Goal: Communication & Community: Answer question/provide support

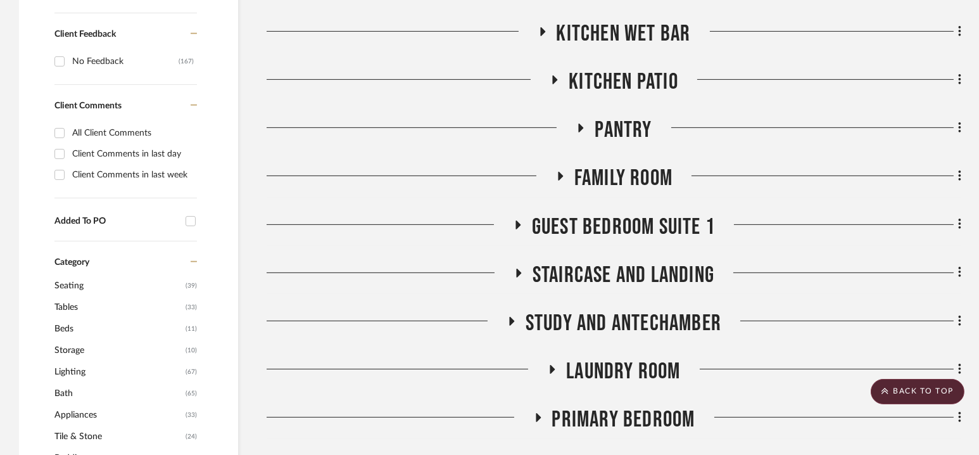
scroll to position [902, 0]
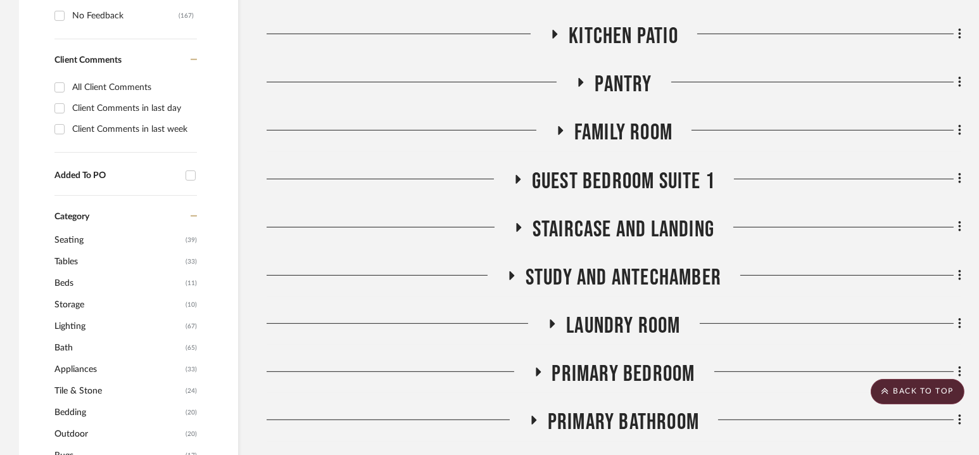
click at [612, 174] on span "Guest Bedroom Suite 1" at bounding box center [623, 181] width 183 height 27
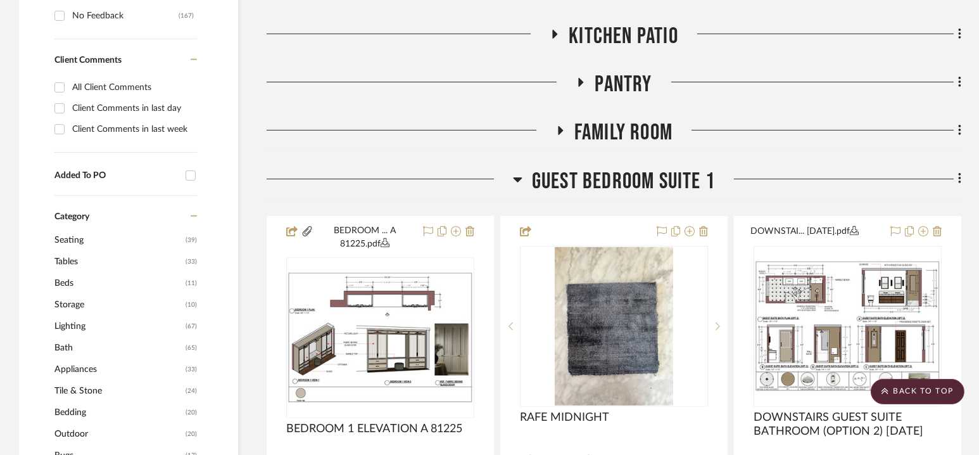
click at [616, 178] on span "Guest Bedroom Suite 1" at bounding box center [623, 181] width 183 height 27
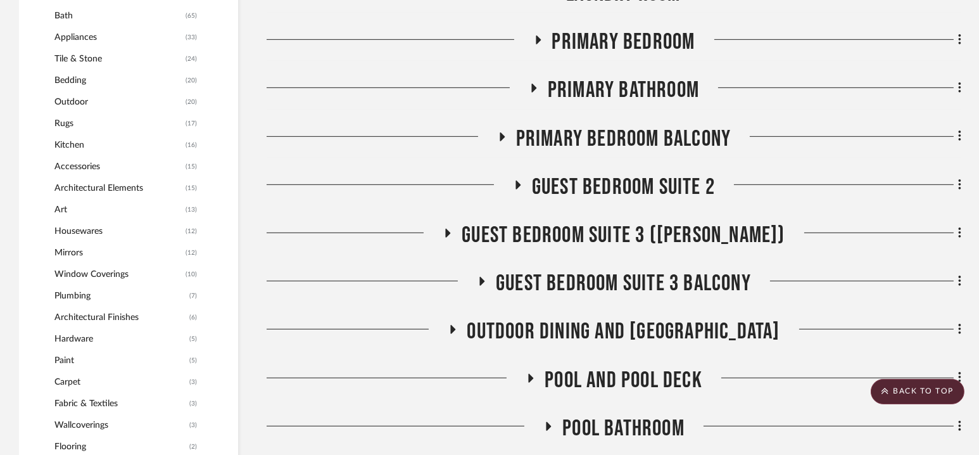
scroll to position [1235, 0]
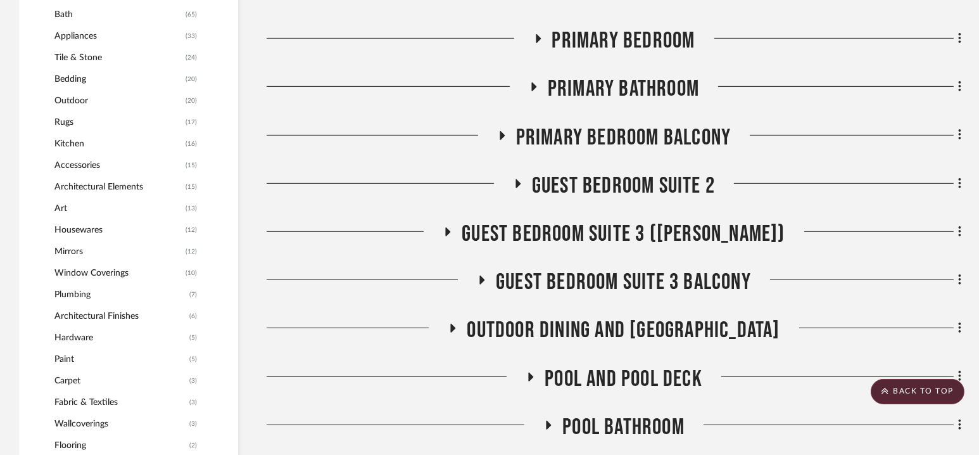
click at [616, 178] on span "Guest Bedroom Suite 2" at bounding box center [623, 185] width 183 height 27
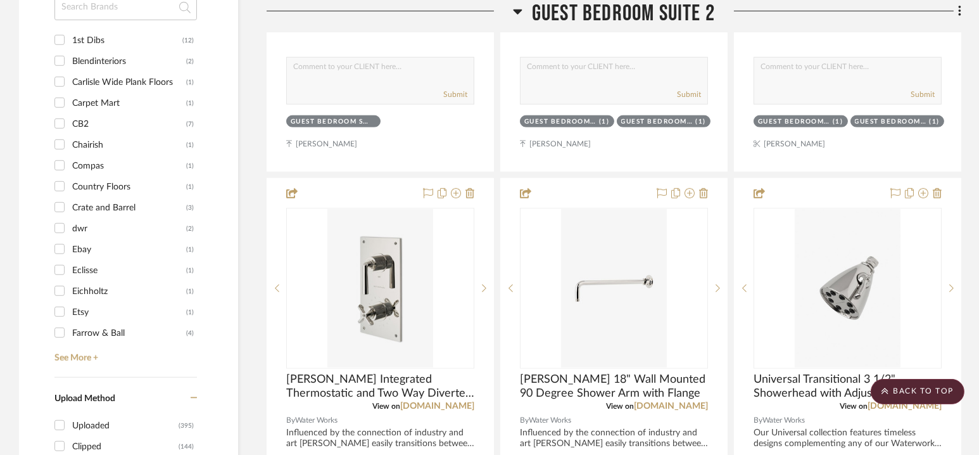
scroll to position [1376, 0]
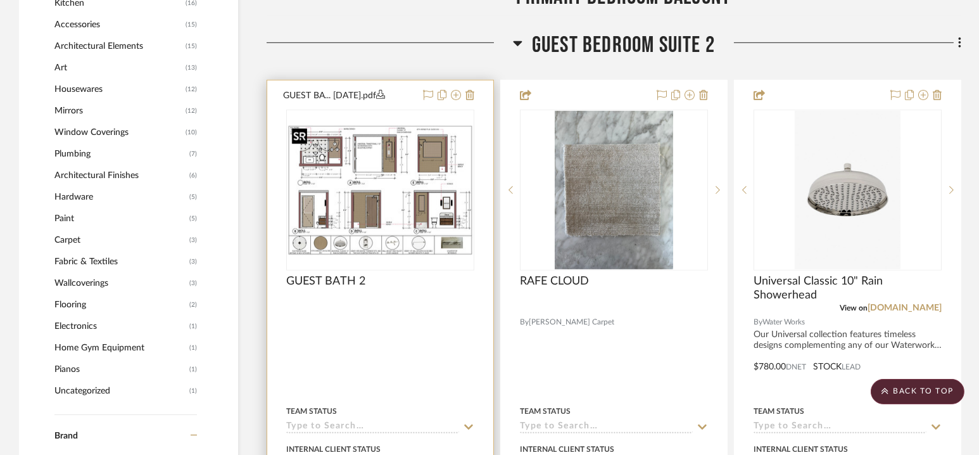
click at [0, 0] on img at bounding box center [0, 0] width 0 height 0
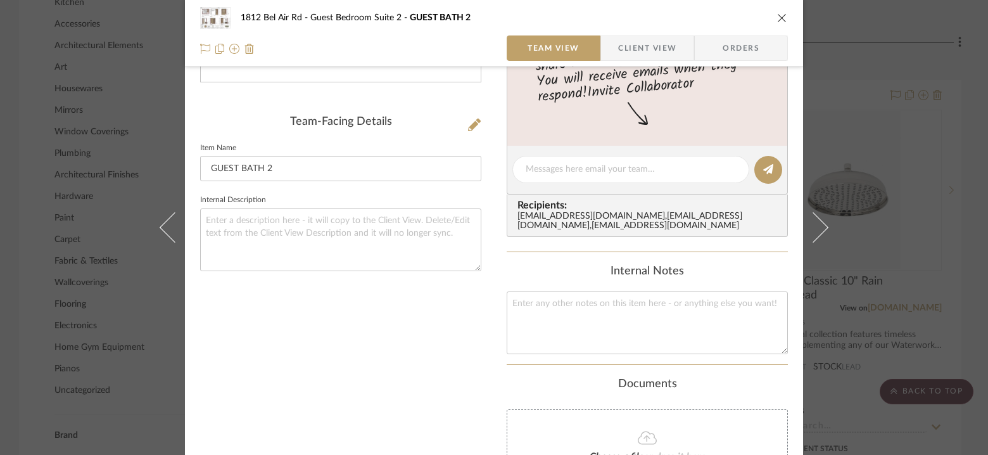
scroll to position [305, 0]
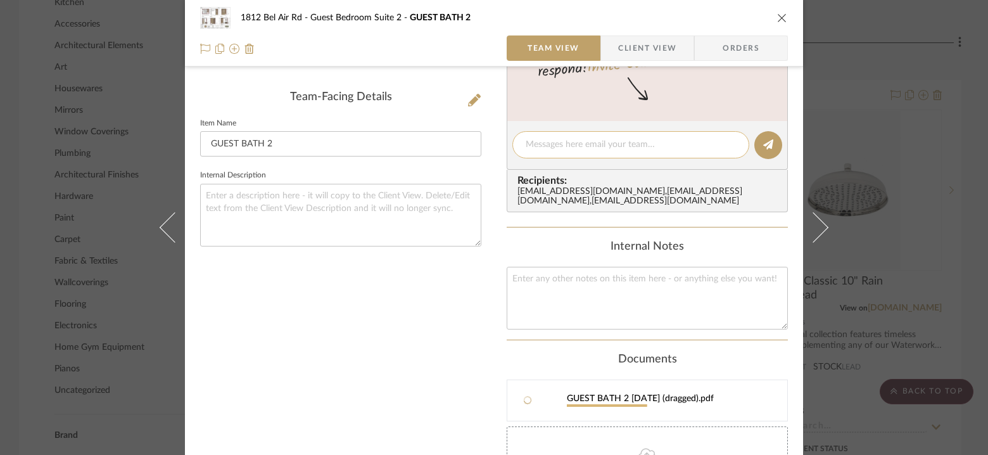
click at [625, 138] on textarea at bounding box center [631, 144] width 210 height 13
type textarea "Hi [PERSON_NAME]- red pe"
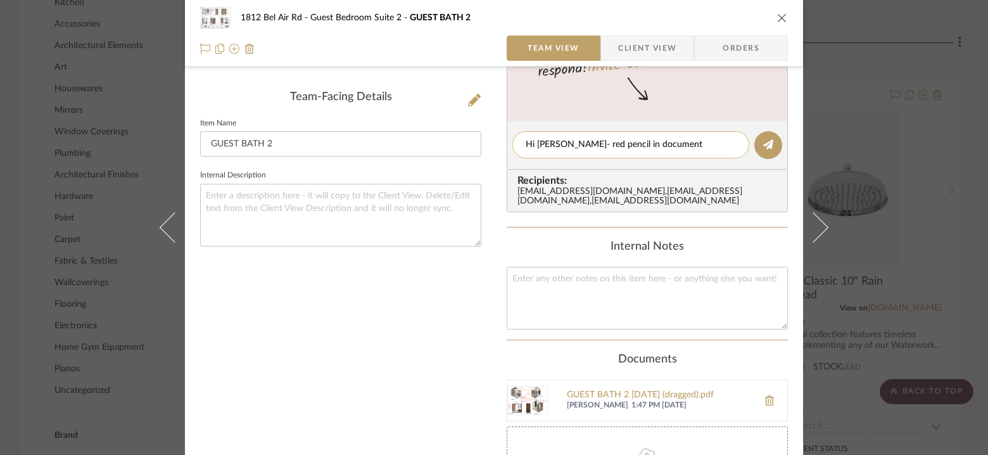
type textarea "Hi [PERSON_NAME]- red pencil in documents"
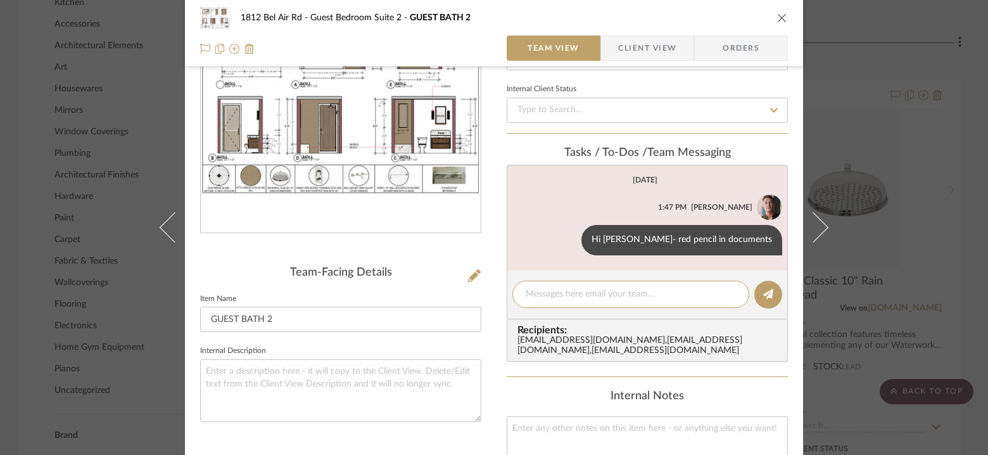
scroll to position [137, 0]
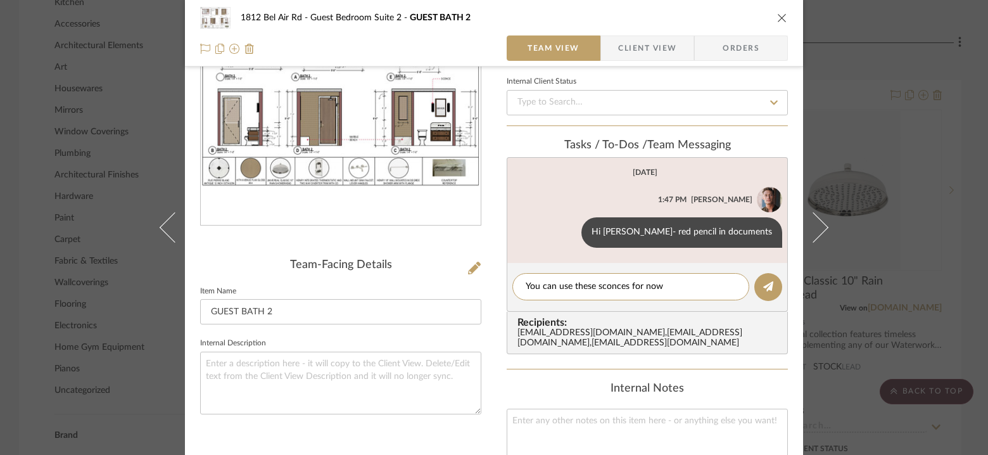
paste textarea "[URL][DOMAIN_NAME]"
type textarea "You can use these sconces for now [URL][DOMAIN_NAME]"
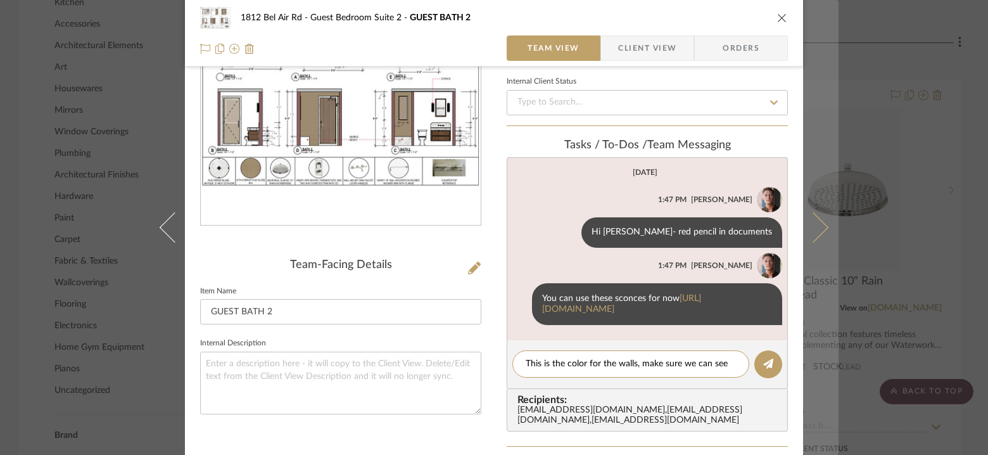
scroll to position [0, 0]
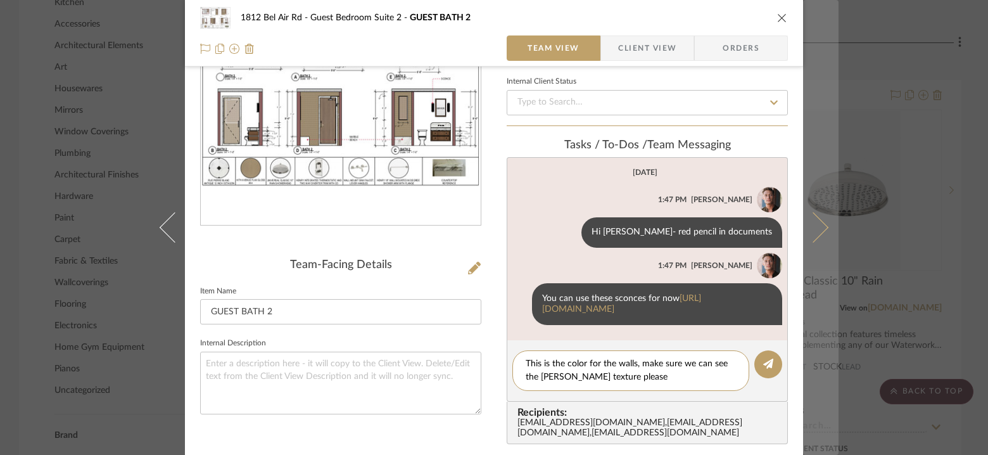
paste textarea "[URL][DOMAIN_NAME][PERSON_NAME][PERSON_NAME]"
type textarea "This is the color for the walls, make sure we can see the [PERSON_NAME] texture…"
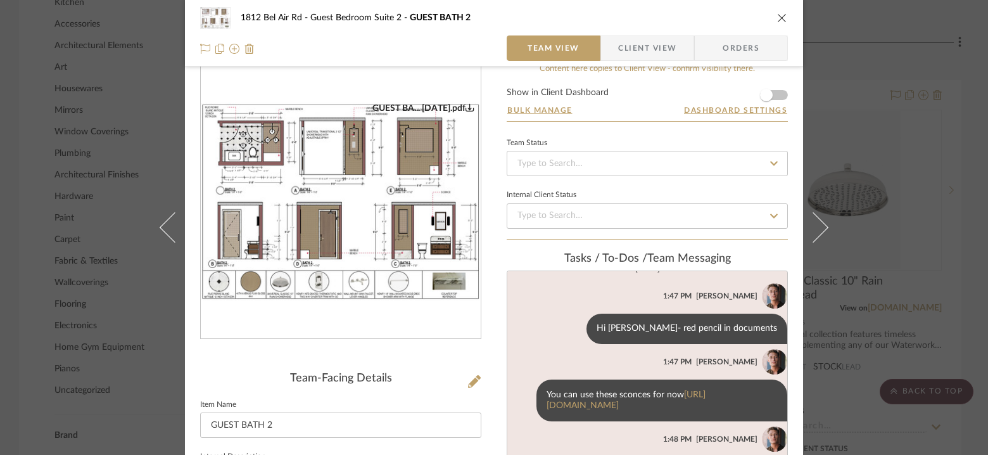
scroll to position [24, 0]
click at [777, 20] on icon "close" at bounding box center [782, 18] width 10 height 10
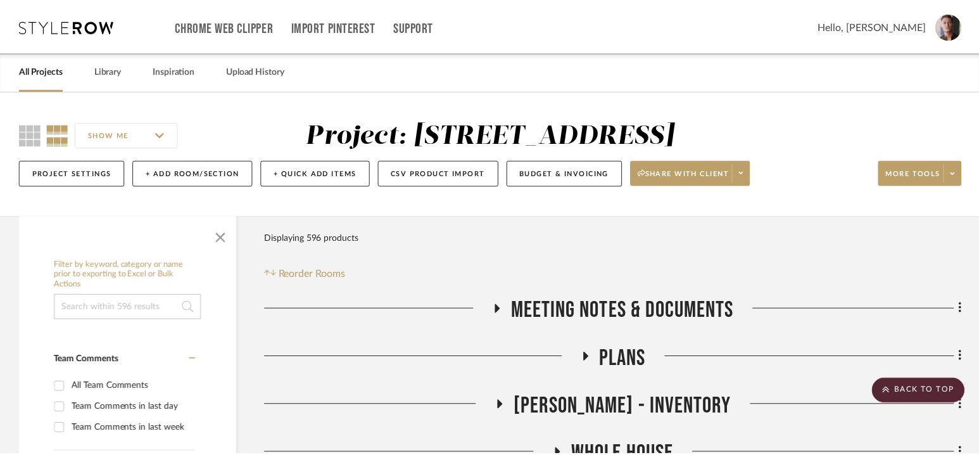
scroll to position [1376, 0]
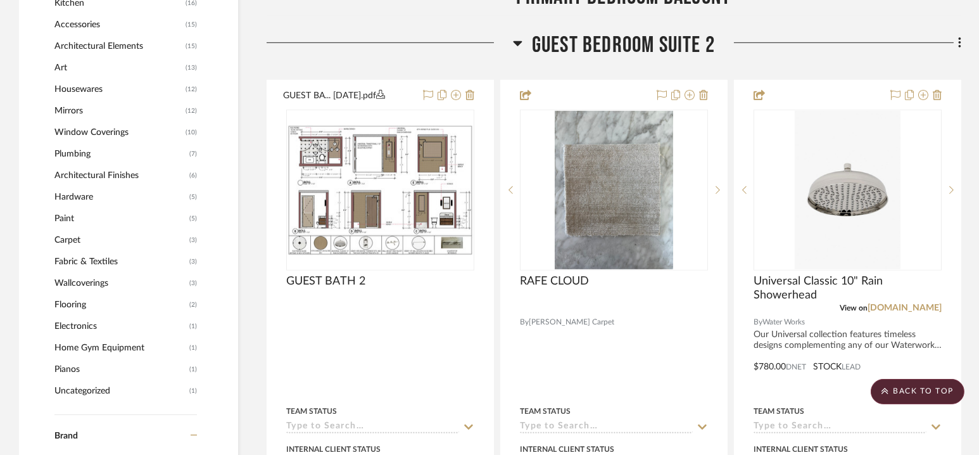
click at [617, 46] on span "Guest Bedroom Suite 2" at bounding box center [623, 45] width 183 height 27
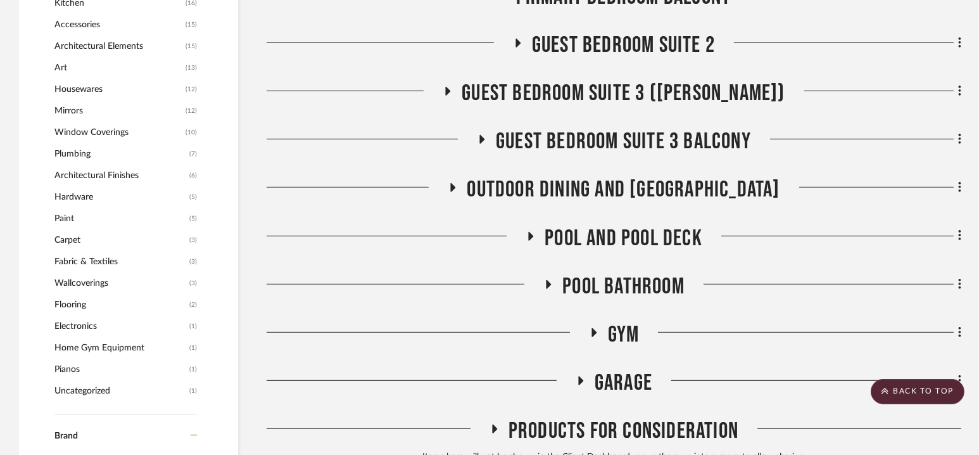
click at [618, 96] on span "Guest Bedroom Suite 3 ([PERSON_NAME])" at bounding box center [623, 93] width 323 height 27
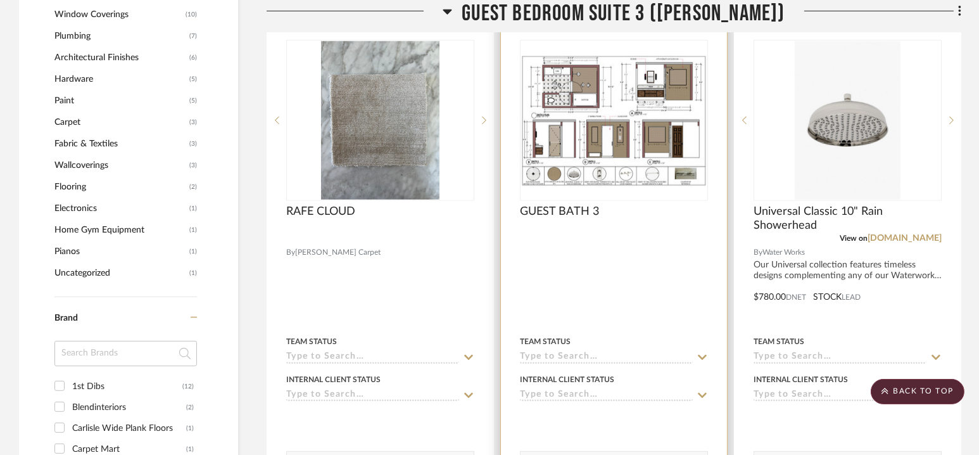
scroll to position [1442, 0]
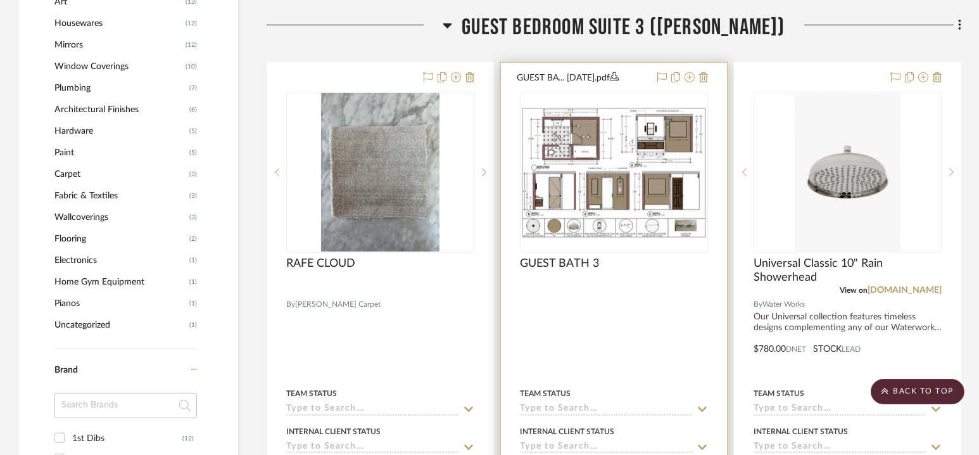
click at [609, 169] on img "0" at bounding box center [614, 172] width 186 height 131
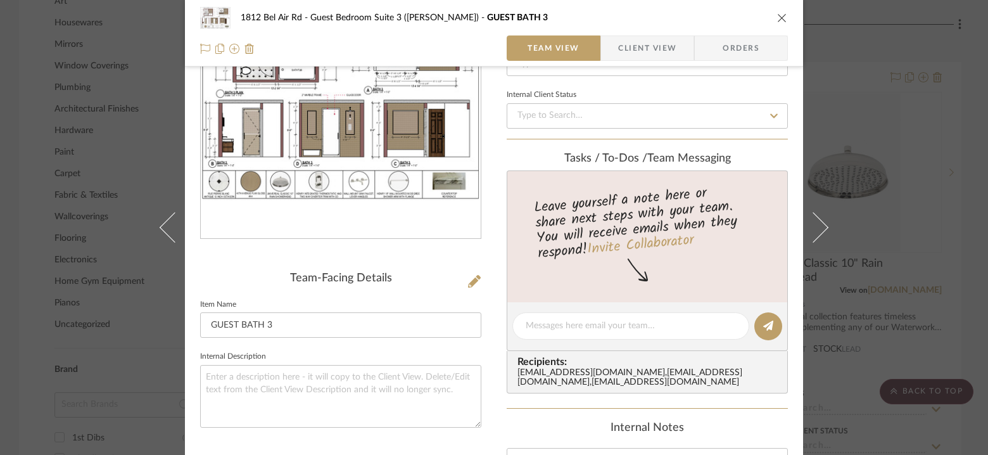
scroll to position [125, 0]
click at [570, 325] on textarea at bounding box center [631, 324] width 210 height 13
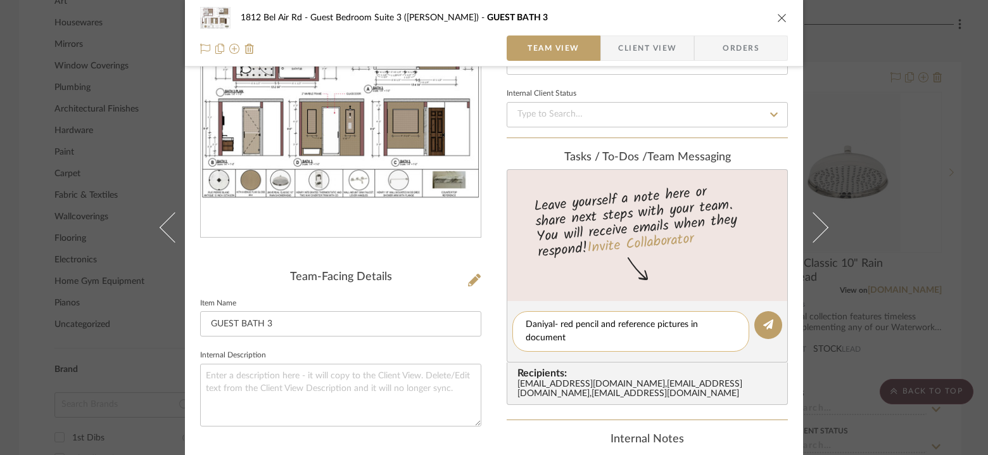
scroll to position [0, 0]
type textarea "Daniyal- red pencil and reference pictures in documents. Let me know if you hav…"
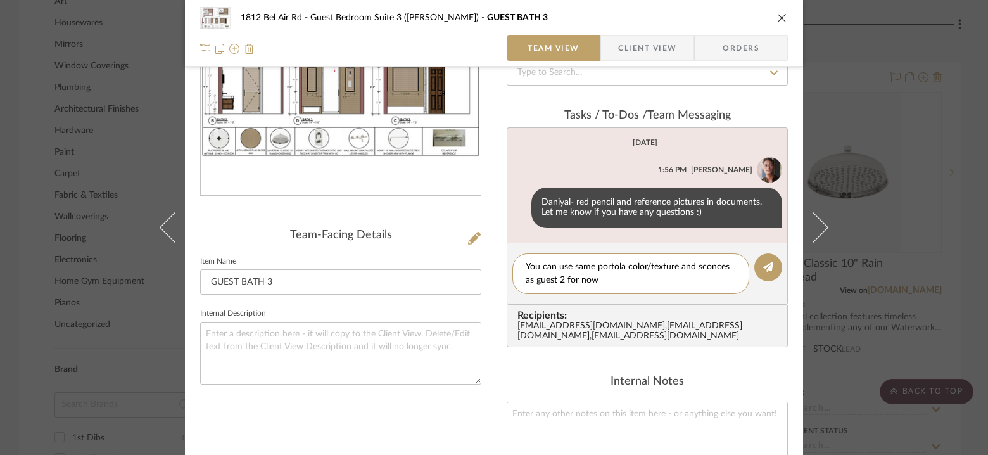
type textarea "You can use same portola color/texture and sconces as guest 2 for now"
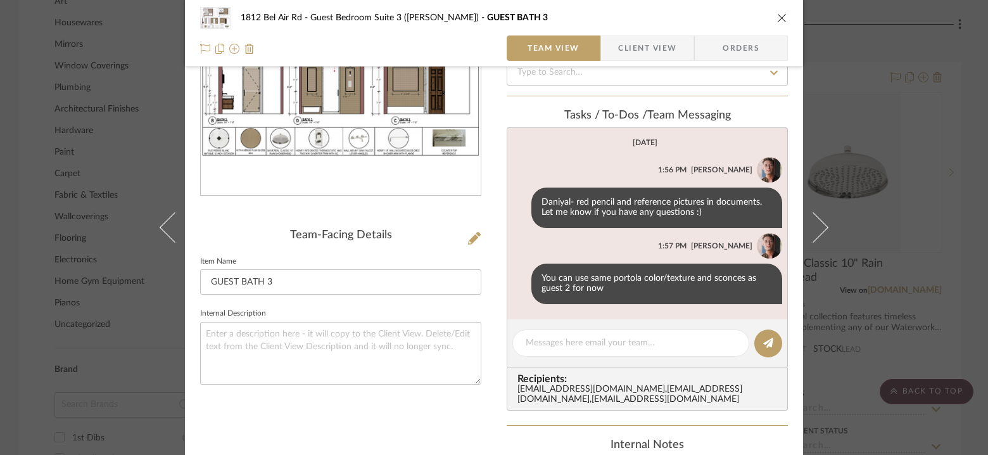
click at [922, 158] on div "1812 Bel Air Rd Guest Bedroom Suite 3 ([PERSON_NAME]) GUEST BATH 3 Team View Cl…" at bounding box center [494, 227] width 988 height 455
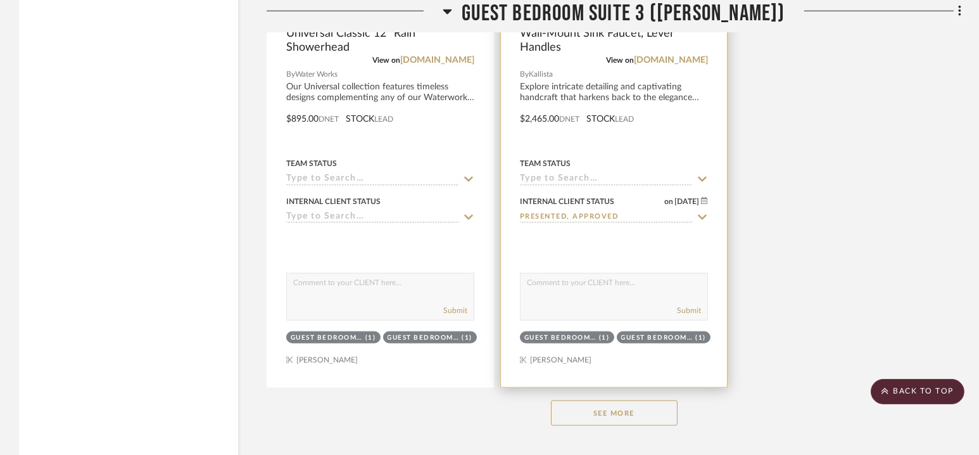
scroll to position [2832, 0]
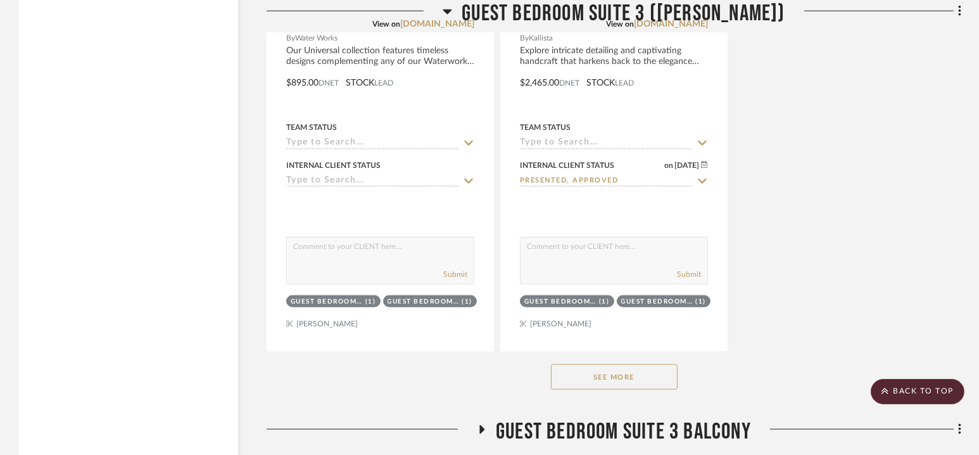
click at [620, 371] on button "See More" at bounding box center [614, 376] width 127 height 25
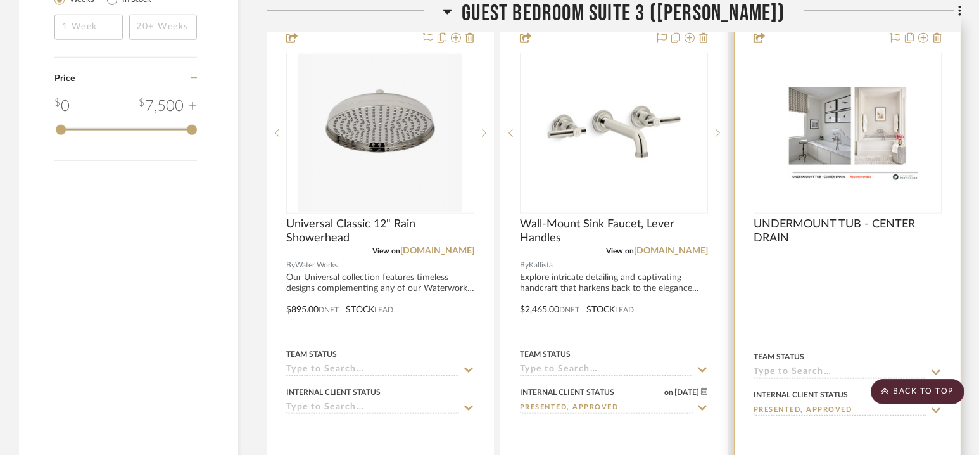
scroll to position [2606, 0]
click at [843, 143] on img "0" at bounding box center [848, 132] width 186 height 104
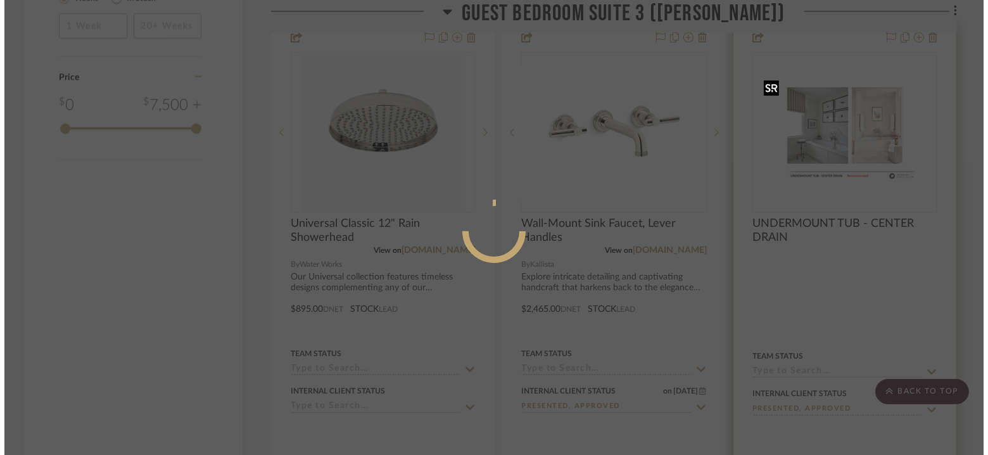
scroll to position [0, 0]
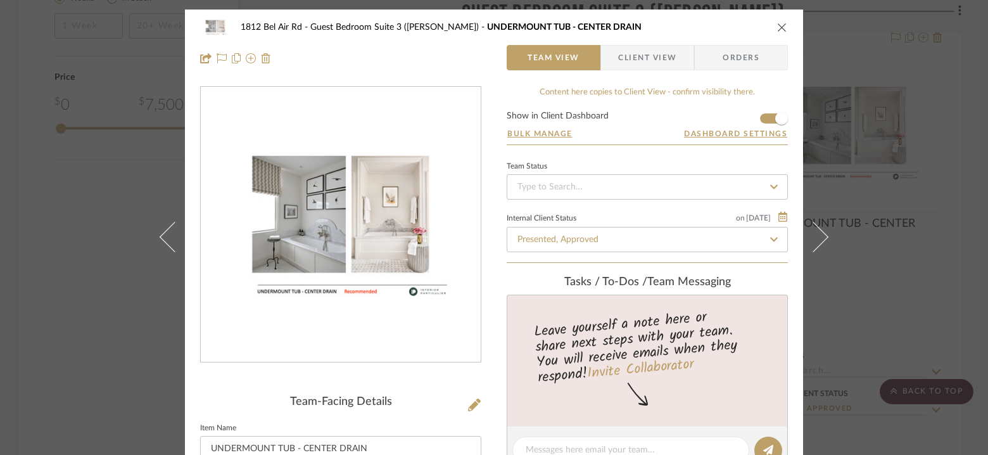
click at [880, 111] on div "1812 Bel Air Rd Guest Bedroom Suite 3 ([PERSON_NAME]) UNDERMOUNT TUB - CENTER D…" at bounding box center [494, 227] width 988 height 455
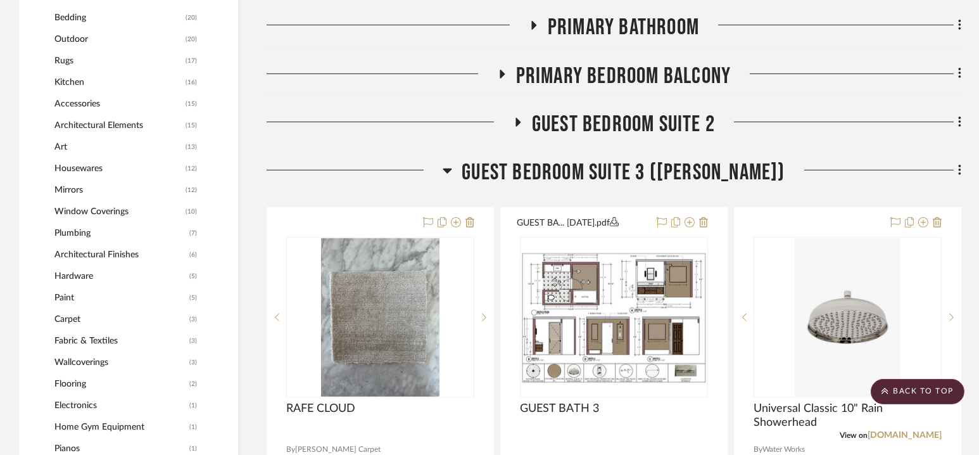
click at [618, 164] on span "Guest Bedroom Suite 3 ([PERSON_NAME])" at bounding box center [623, 172] width 323 height 27
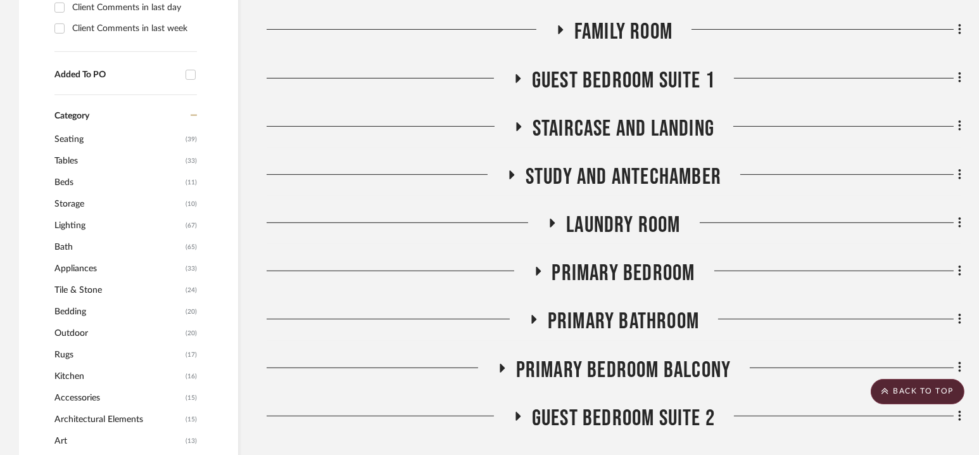
scroll to position [1003, 0]
click at [616, 175] on span "Study and Antechamber" at bounding box center [624, 176] width 196 height 27
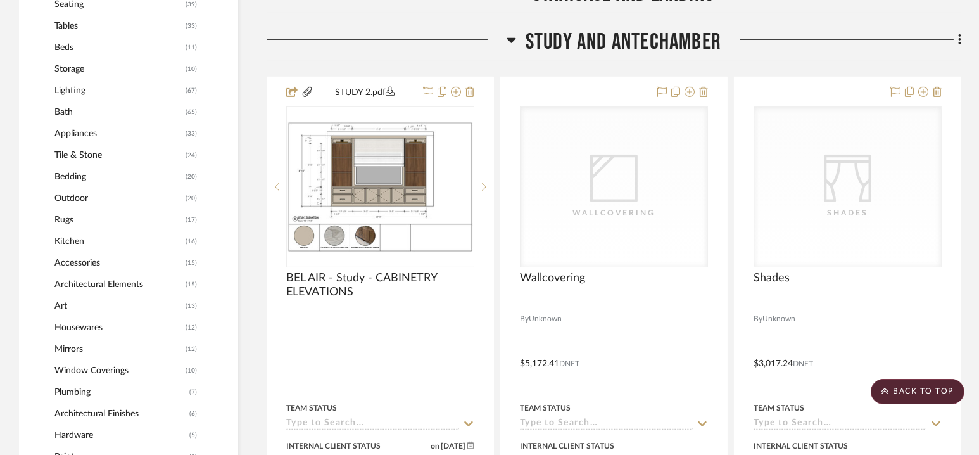
scroll to position [1141, 0]
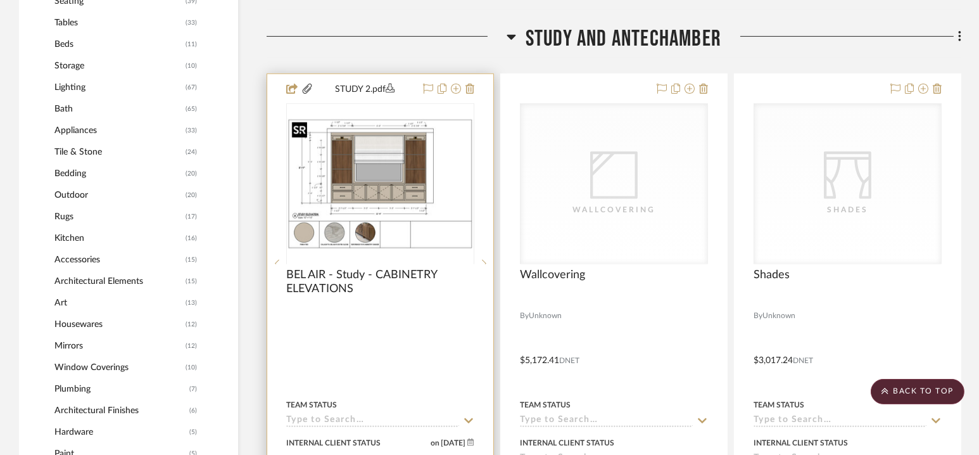
click at [374, 175] on div at bounding box center [380, 263] width 188 height 321
click at [488, 179] on sr-next-btn at bounding box center [484, 183] width 19 height 9
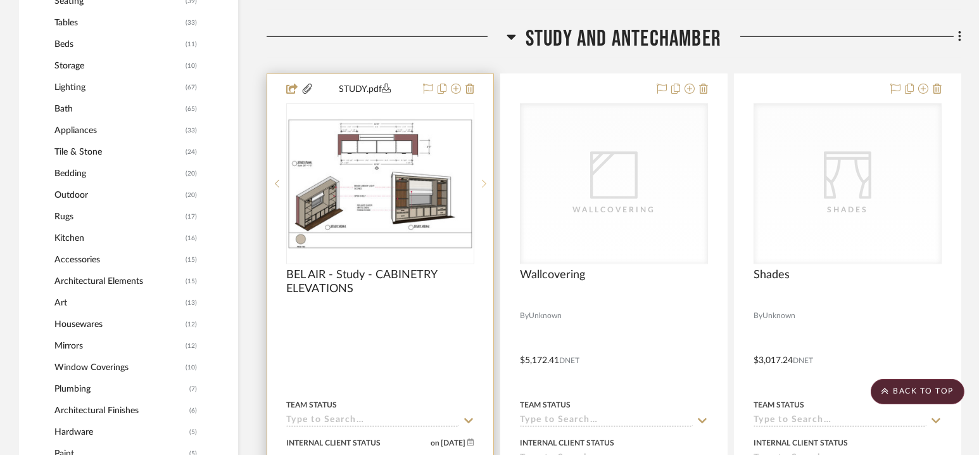
click at [485, 182] on icon at bounding box center [484, 184] width 4 height 8
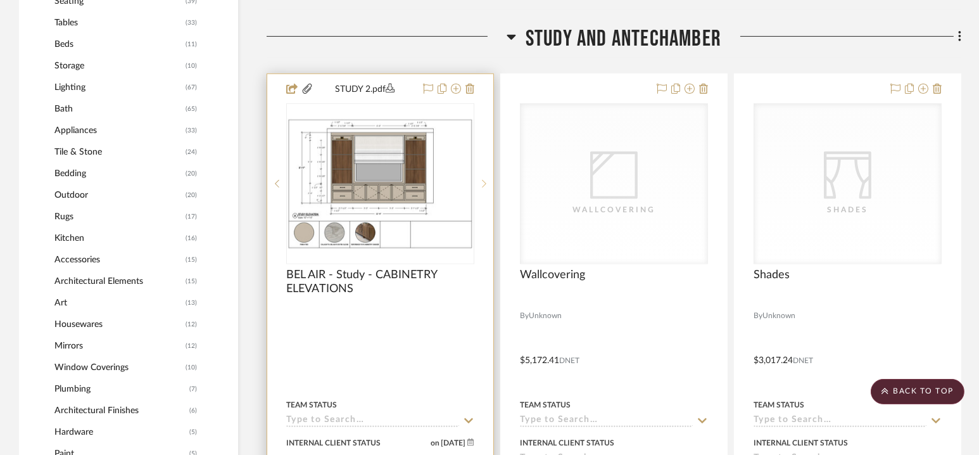
click at [485, 182] on icon at bounding box center [484, 183] width 4 height 9
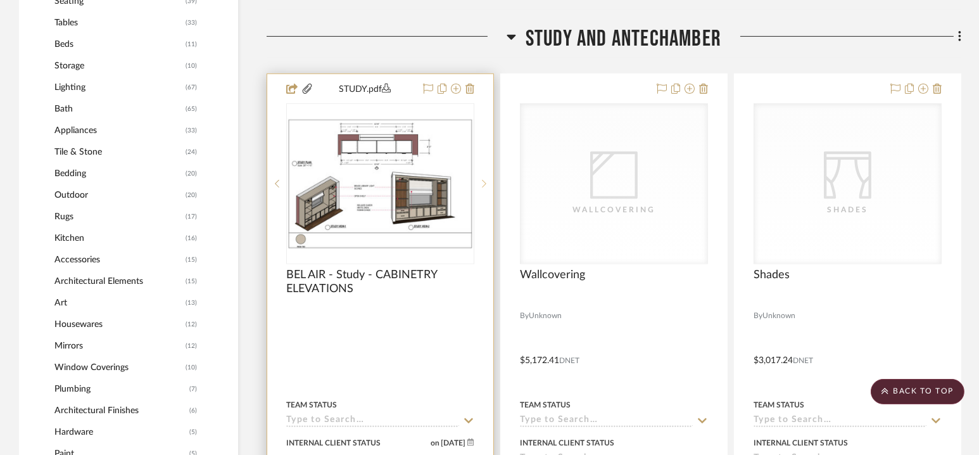
click at [485, 182] on icon at bounding box center [484, 183] width 4 height 9
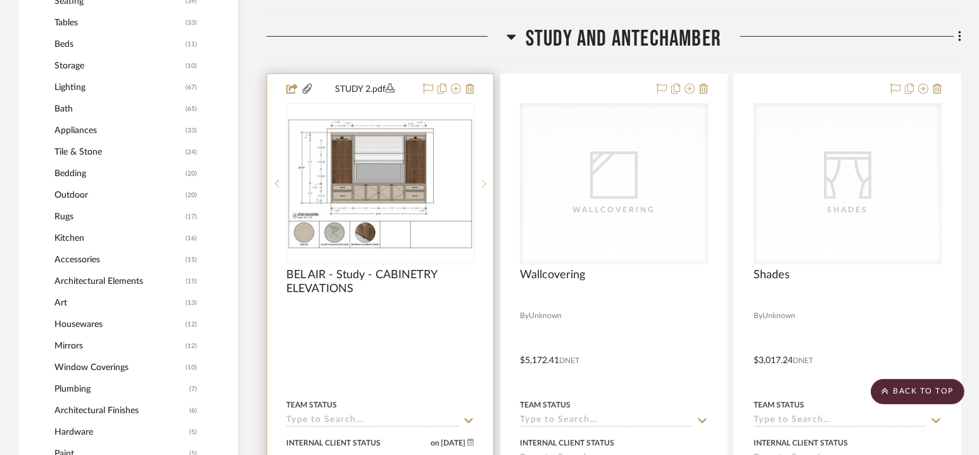
click at [485, 182] on icon at bounding box center [484, 183] width 4 height 9
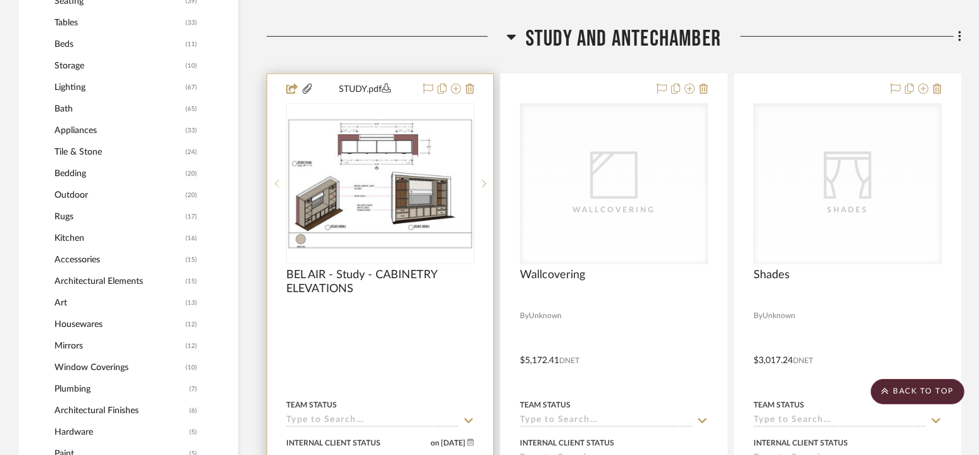
click at [276, 182] on icon at bounding box center [277, 183] width 4 height 9
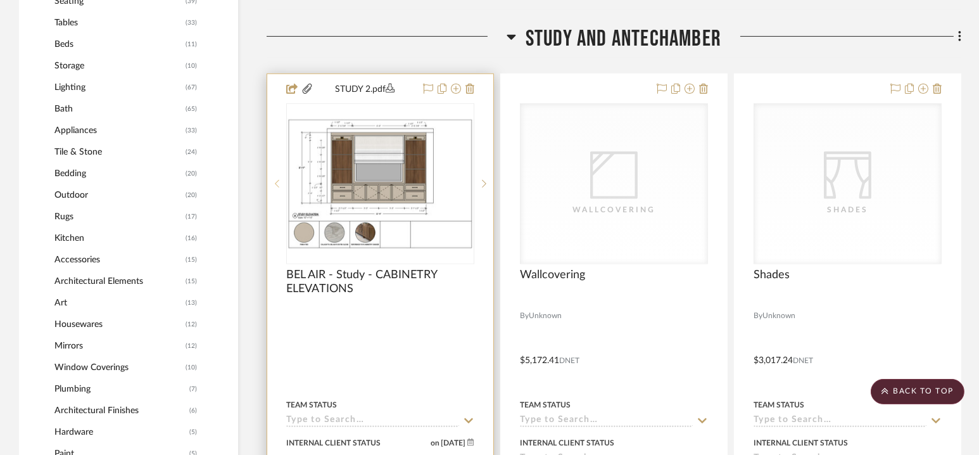
click at [276, 182] on icon at bounding box center [277, 183] width 4 height 9
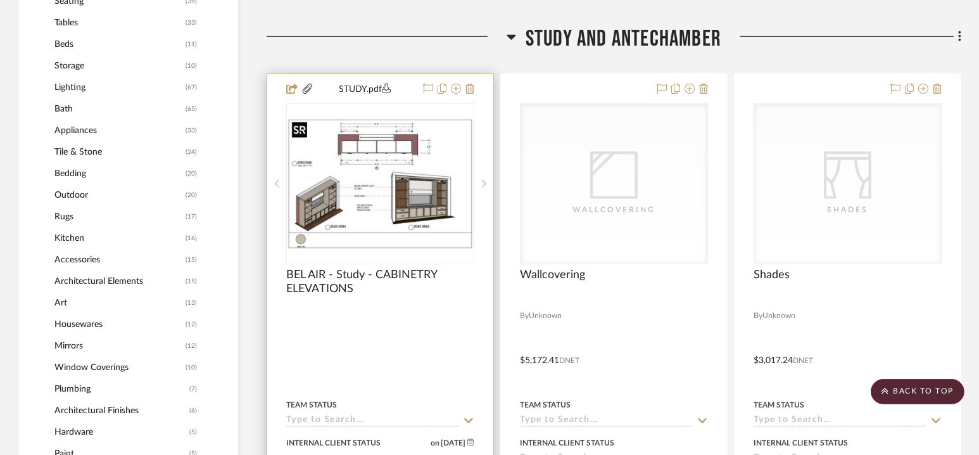
click at [414, 212] on img "1" at bounding box center [381, 183] width 186 height 131
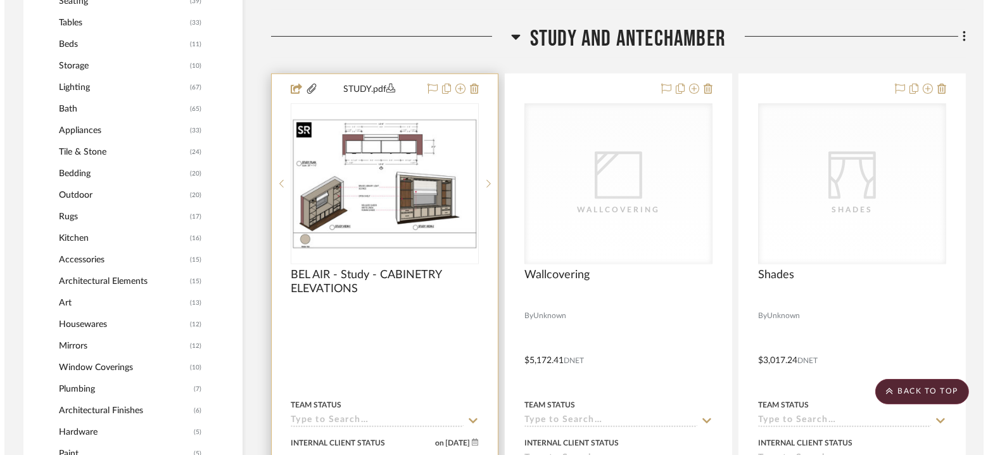
scroll to position [0, 0]
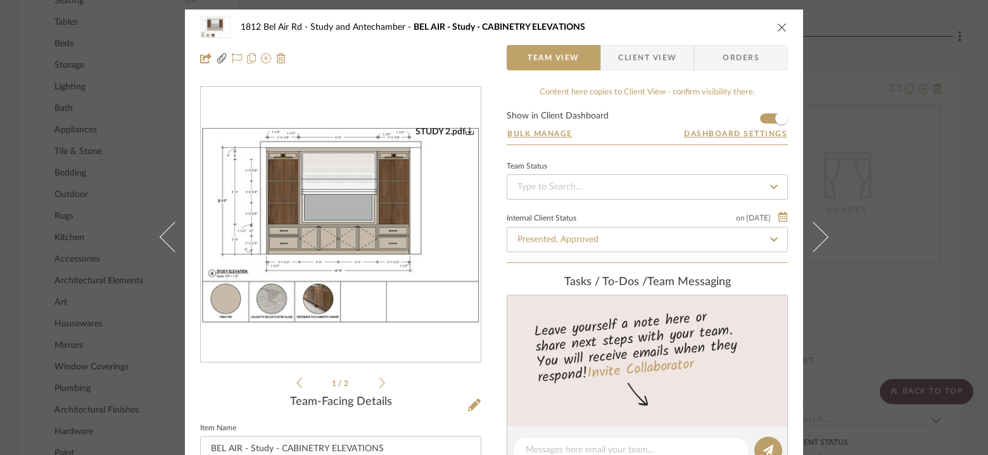
click at [780, 28] on icon "close" at bounding box center [782, 27] width 10 height 10
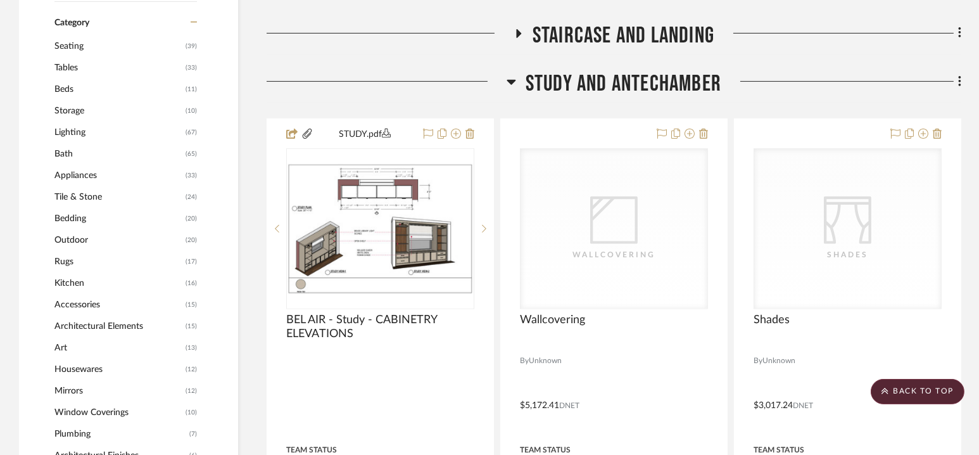
scroll to position [1097, 0]
click at [616, 83] on span "Study and Antechamber" at bounding box center [624, 83] width 196 height 27
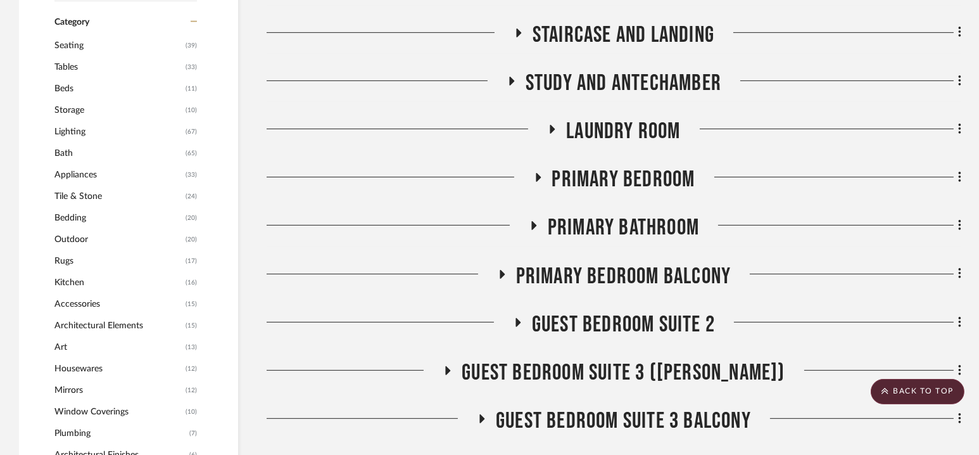
click at [612, 134] on span "Laundry Room" at bounding box center [623, 131] width 114 height 27
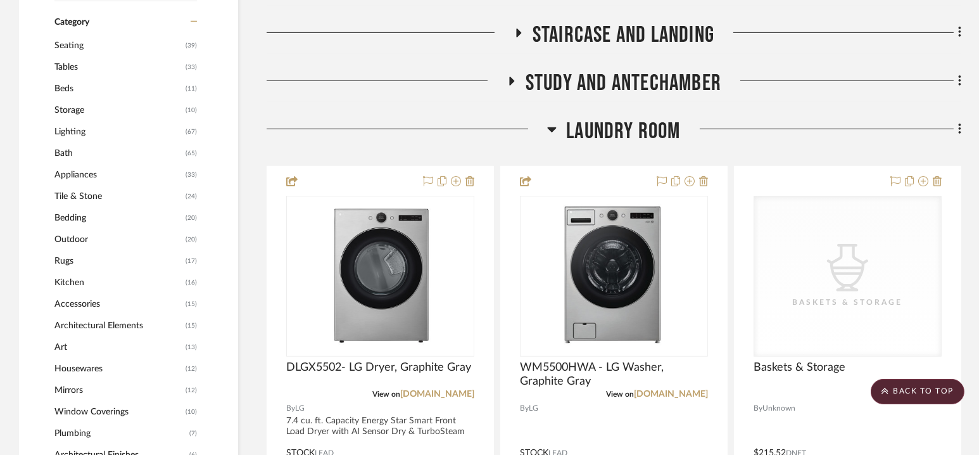
click at [615, 132] on span "Laundry Room" at bounding box center [623, 131] width 114 height 27
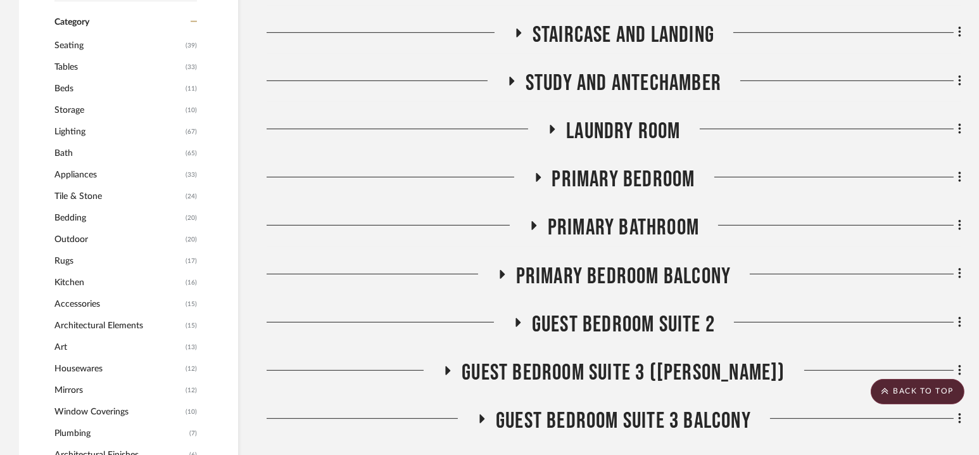
click at [615, 174] on span "Primary Bedroom" at bounding box center [623, 179] width 143 height 27
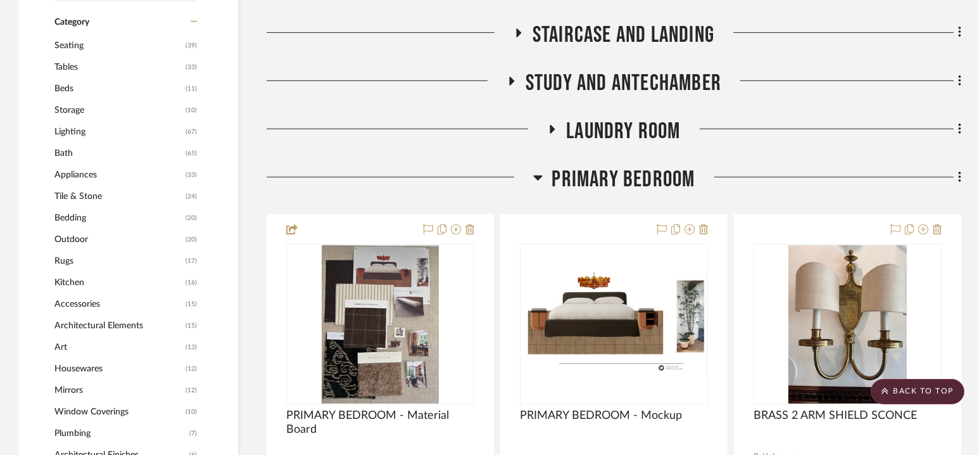
click at [615, 174] on span "Primary Bedroom" at bounding box center [623, 179] width 143 height 27
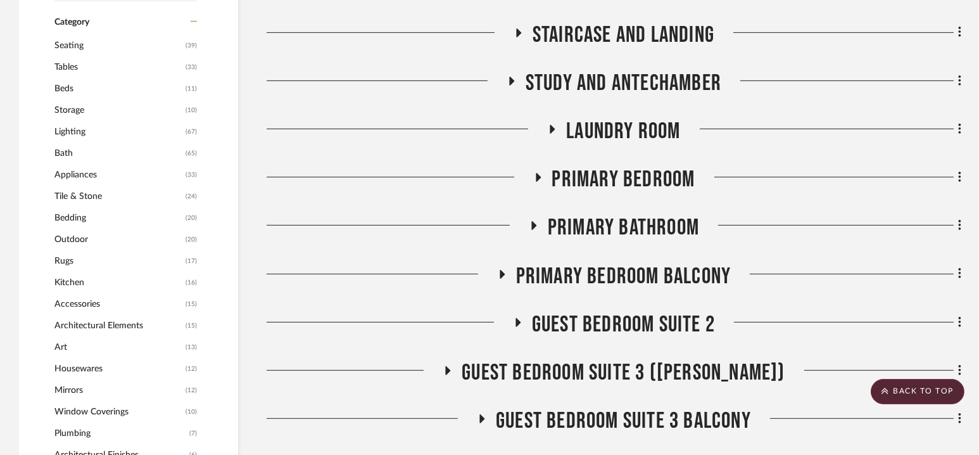
click at [616, 172] on span "Primary Bedroom" at bounding box center [623, 179] width 143 height 27
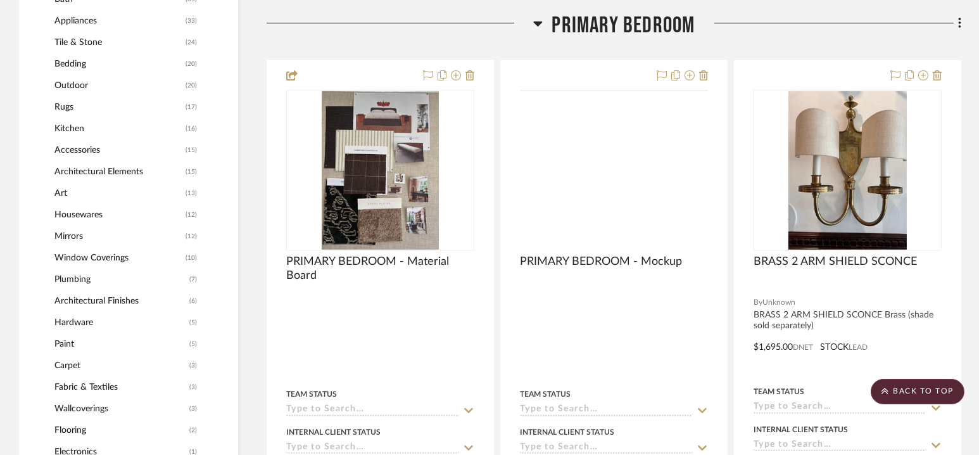
scroll to position [1251, 0]
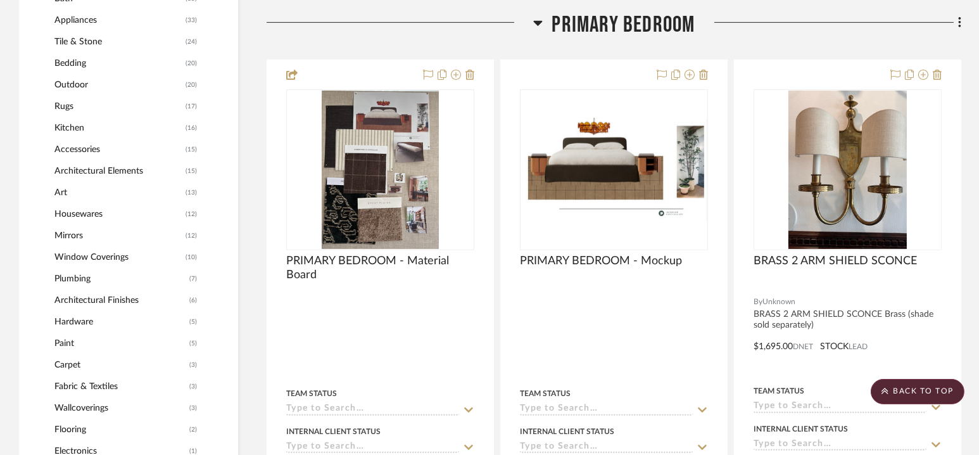
click at [618, 21] on span "Primary Bedroom" at bounding box center [623, 24] width 143 height 27
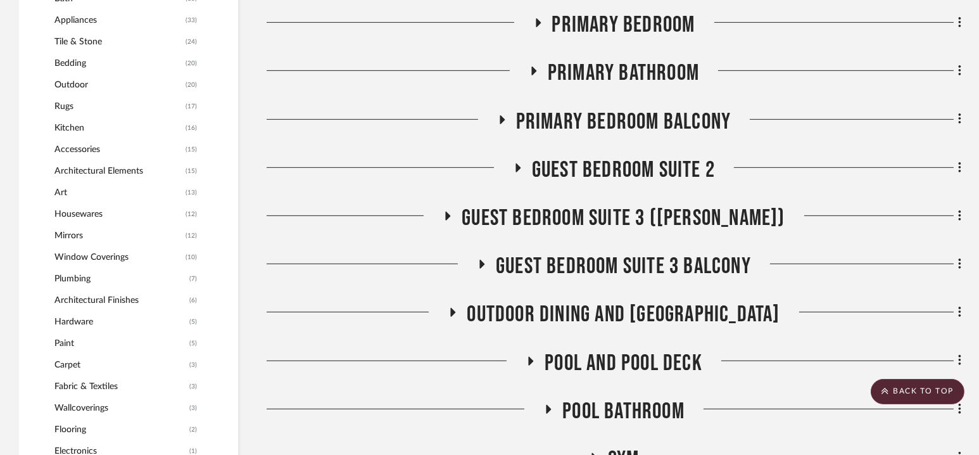
click at [618, 71] on span "Primary Bathroom" at bounding box center [623, 73] width 151 height 27
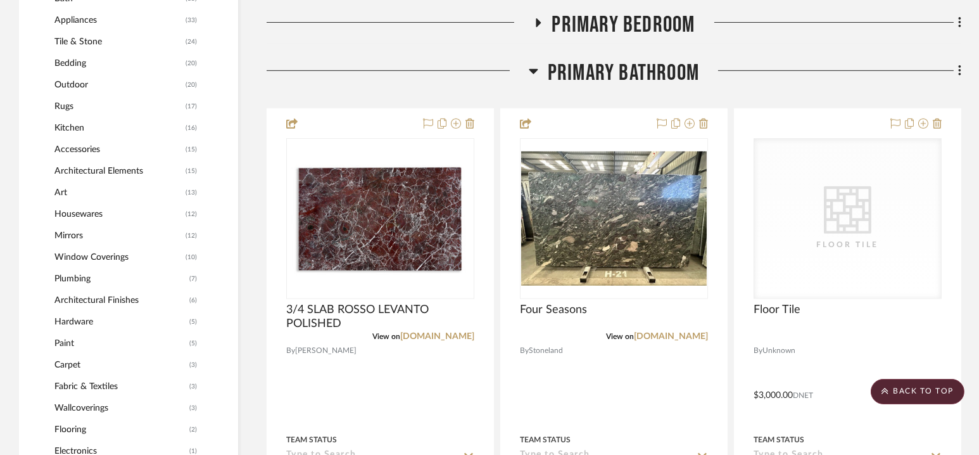
click at [618, 71] on span "Primary Bathroom" at bounding box center [623, 73] width 151 height 27
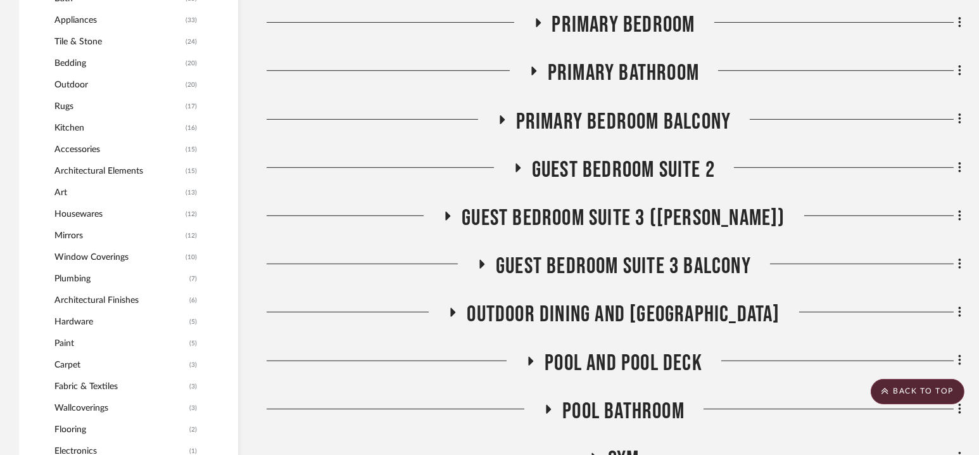
click at [618, 71] on span "Primary Bathroom" at bounding box center [623, 73] width 151 height 27
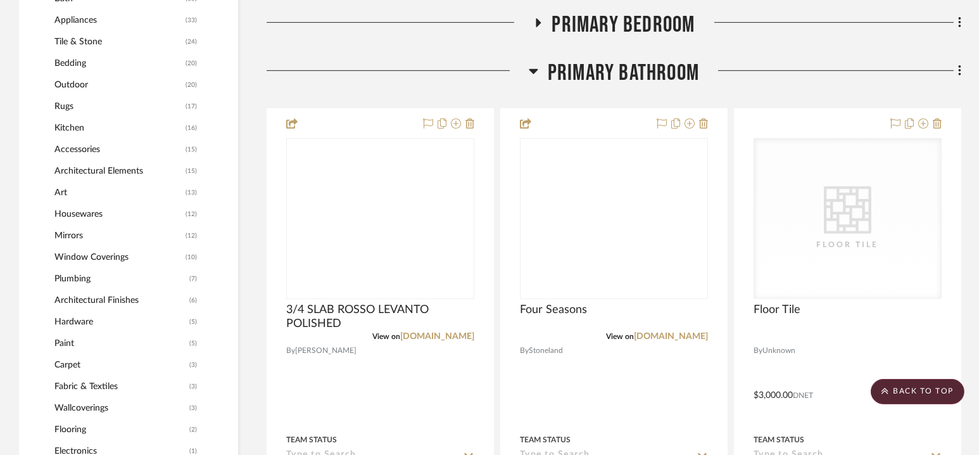
click at [618, 71] on span "Primary Bathroom" at bounding box center [623, 73] width 151 height 27
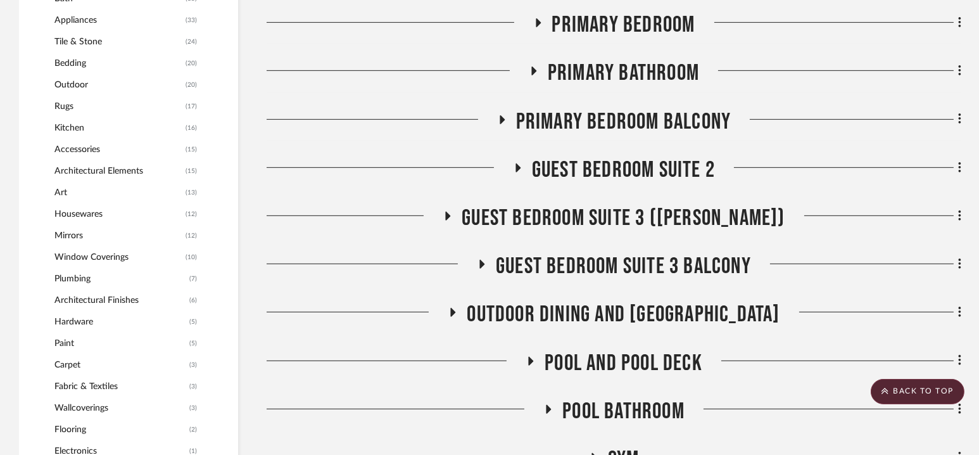
click at [617, 120] on span "Primary Bedroom Balcony" at bounding box center [623, 121] width 215 height 27
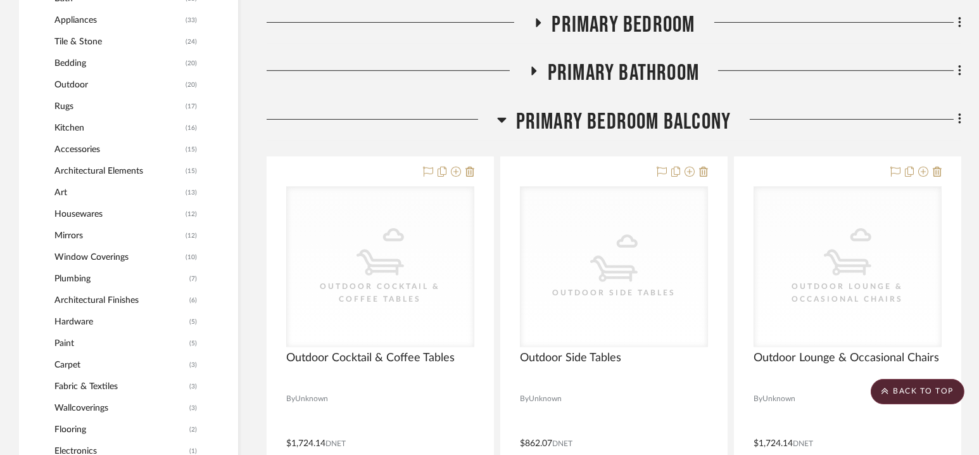
click at [617, 120] on span "Primary Bedroom Balcony" at bounding box center [623, 121] width 215 height 27
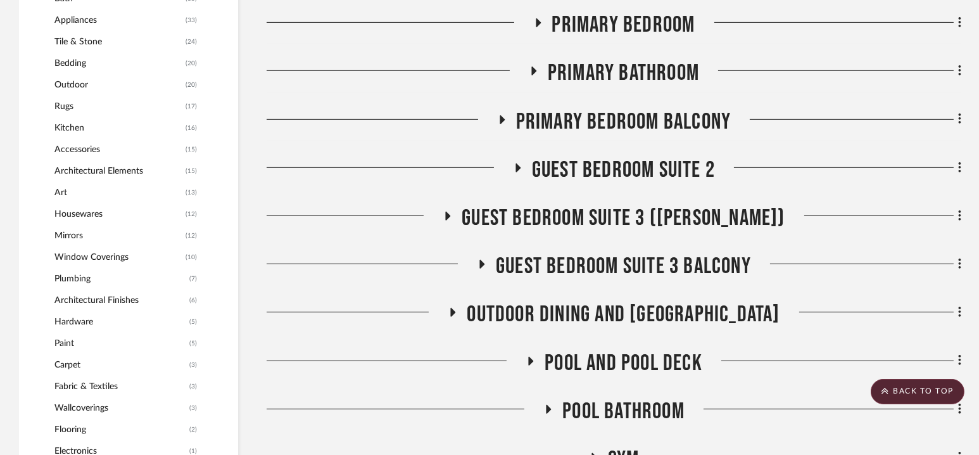
click at [617, 160] on span "Guest Bedroom Suite 2" at bounding box center [623, 169] width 183 height 27
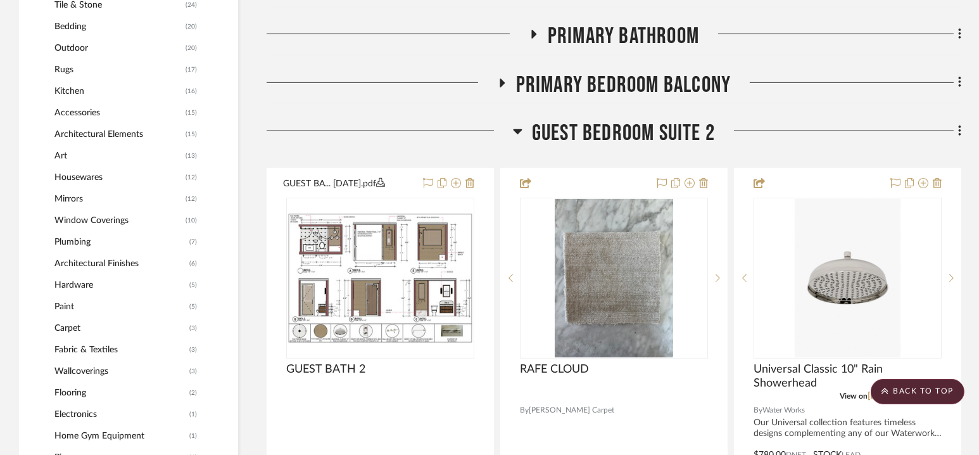
scroll to position [1287, 0]
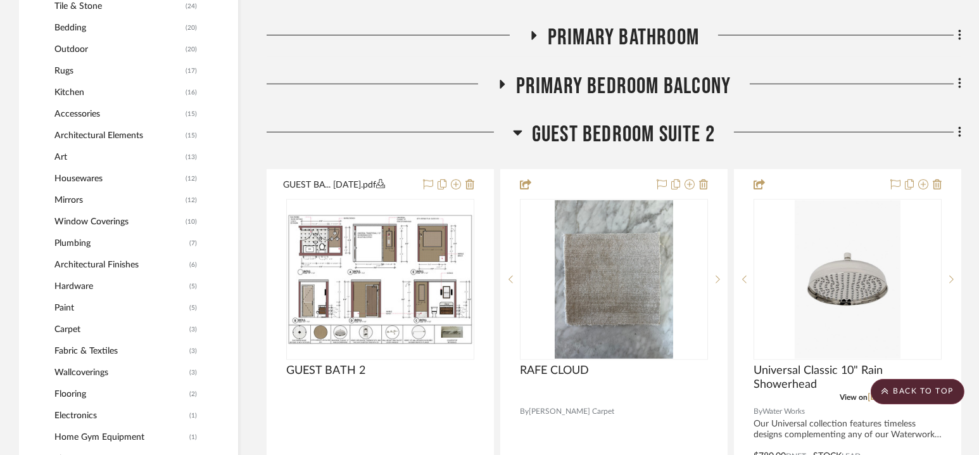
click at [618, 139] on span "Guest Bedroom Suite 2" at bounding box center [623, 134] width 183 height 27
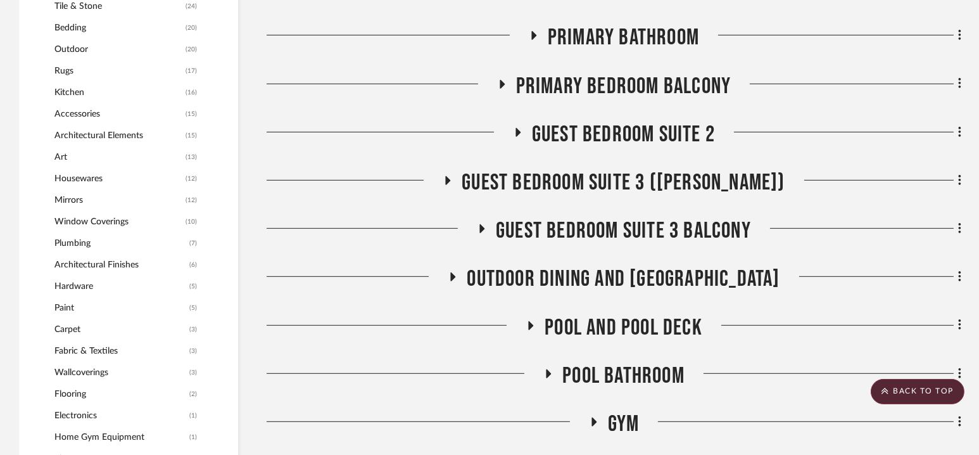
scroll to position [0, 0]
